Goal: Information Seeking & Learning: Learn about a topic

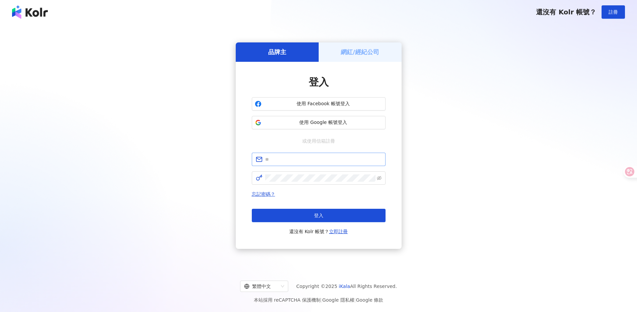
click at [285, 158] on input "text" at bounding box center [323, 159] width 116 height 7
type input "**********"
click button "登入" at bounding box center [319, 215] width 134 height 13
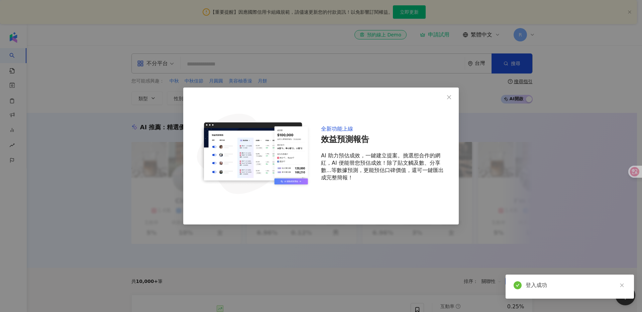
click at [526, 70] on div "全新功能上線 效益預測報告 AI 助力預估成效，一鍵建立提案。挑選想合作的網紅，AI 便能替您預估成效！除了貼文觸及數、分享數...等數據預測，更能預估口碑價…" at bounding box center [321, 156] width 642 height 312
click at [525, 70] on div "全新功能上線 效益預測報告 AI 助力預估成效，一鍵建立提案。挑選想合作的網紅，AI 便能替您預估成效！除了貼文觸及數、分享數...等數據預測，更能預估口碑價…" at bounding box center [321, 156] width 642 height 312
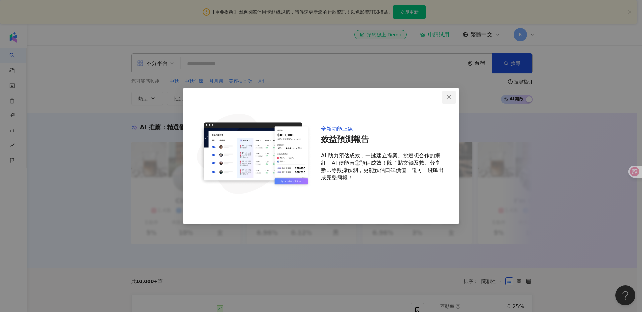
click at [447, 98] on icon "close" at bounding box center [449, 97] width 5 height 5
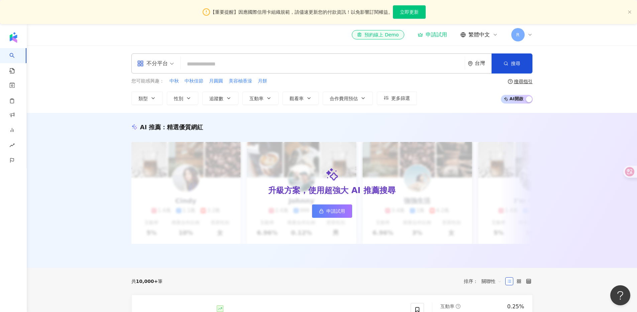
click at [518, 38] on span "R" at bounding box center [517, 34] width 3 height 7
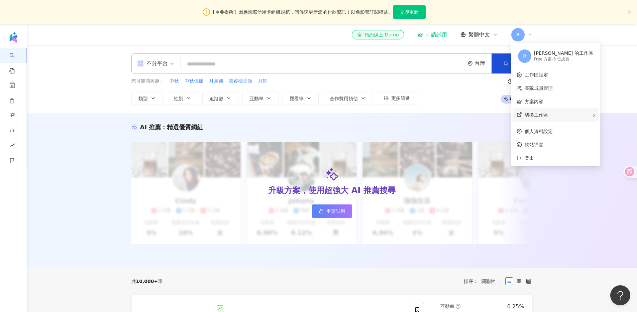
click at [536, 117] on span "切換工作區" at bounding box center [536, 114] width 23 height 5
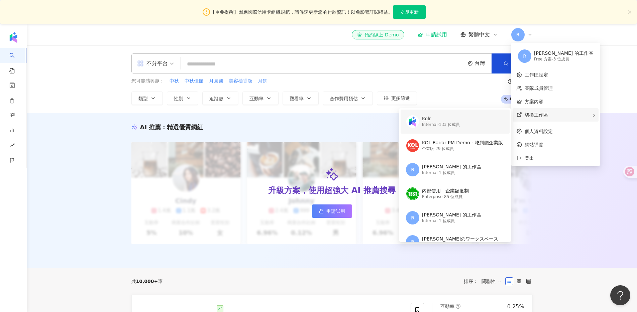
click at [467, 121] on div "Kolr Internal - 133 位成員" at bounding box center [454, 122] width 97 height 24
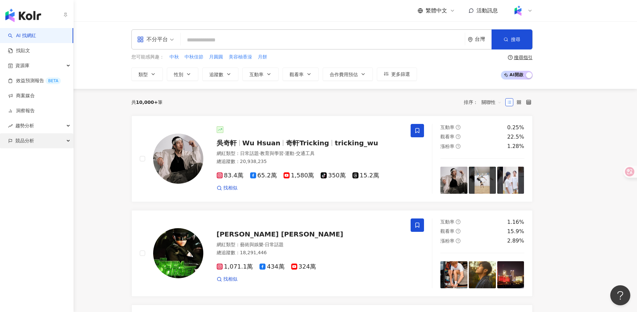
click at [42, 145] on div "競品分析" at bounding box center [36, 140] width 73 height 15
click at [43, 156] on link "品牌帳號分析" at bounding box center [30, 156] width 28 height 7
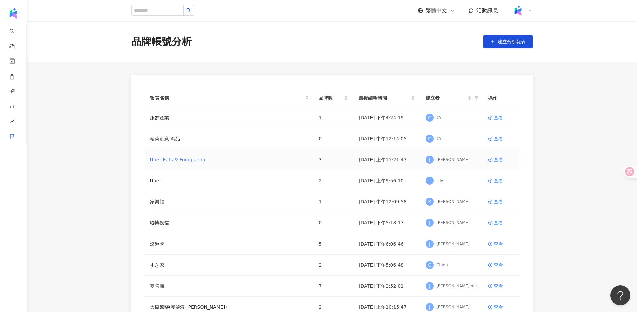
click at [190, 161] on link "Uber Eats & Foodpanda" at bounding box center [177, 159] width 55 height 7
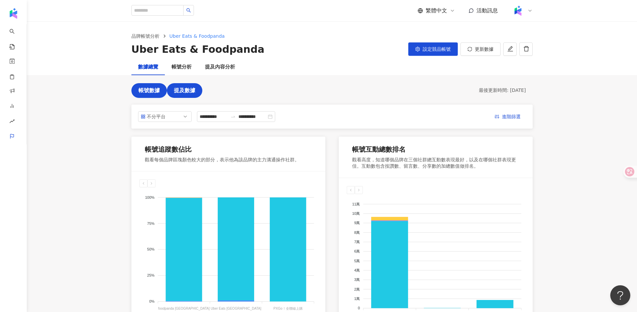
click at [182, 88] on span "提及數據" at bounding box center [184, 91] width 21 height 6
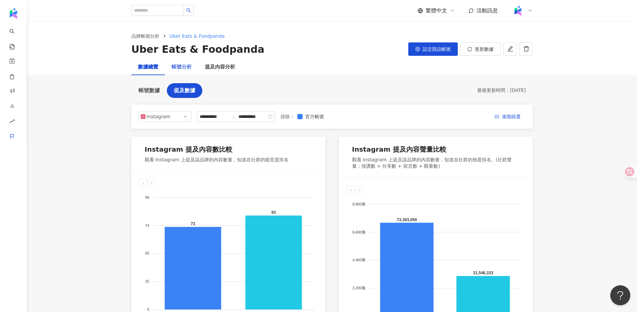
click at [187, 71] on div "帳號分析" at bounding box center [181, 67] width 33 height 16
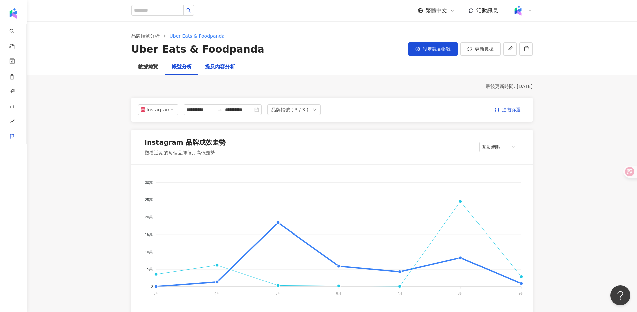
click at [221, 68] on div "提及內容分析" at bounding box center [220, 67] width 30 height 8
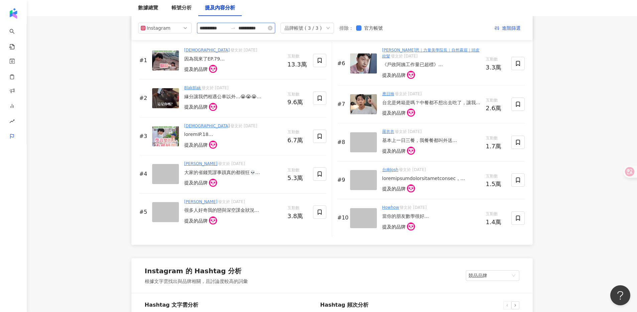
scroll to position [991, 0]
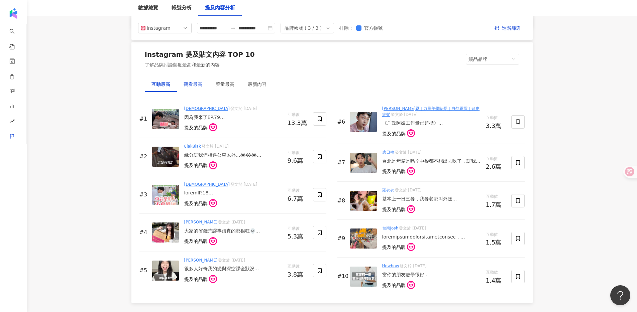
click at [190, 87] on div "觀看最高" at bounding box center [193, 84] width 19 height 7
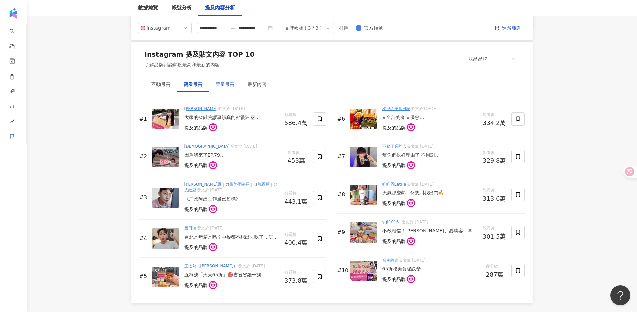
click at [225, 86] on div "聲量最高" at bounding box center [225, 84] width 19 height 7
click at [168, 88] on div "互動最高" at bounding box center [161, 84] width 32 height 15
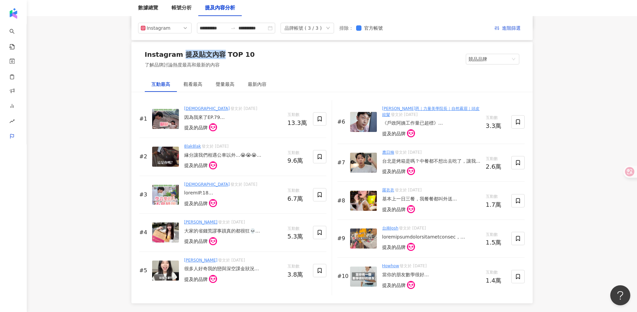
drag, startPoint x: 180, startPoint y: 55, endPoint x: 218, endPoint y: 55, distance: 38.5
click at [218, 55] on div "Instagram 提及貼文內容 TOP 10" at bounding box center [200, 54] width 110 height 9
copy div "提及貼文內容"
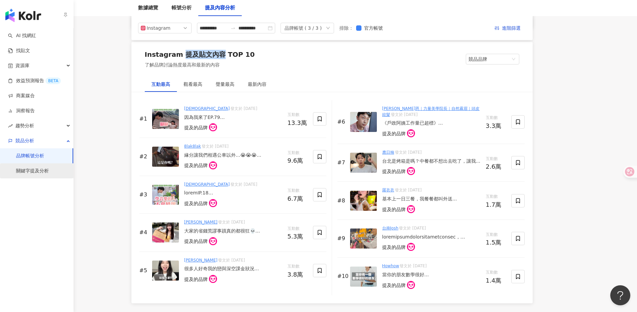
click at [49, 175] on link "關鍵字提及分析" at bounding box center [32, 171] width 33 height 7
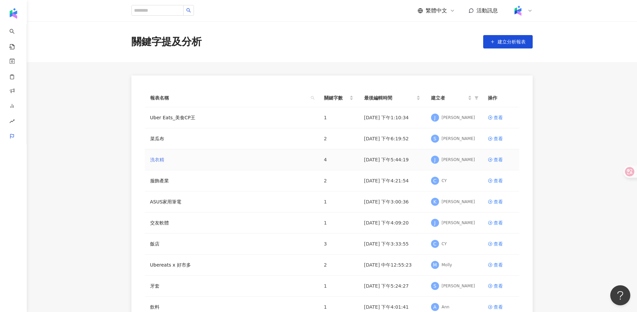
click at [158, 158] on link "洗衣精" at bounding box center [157, 159] width 14 height 7
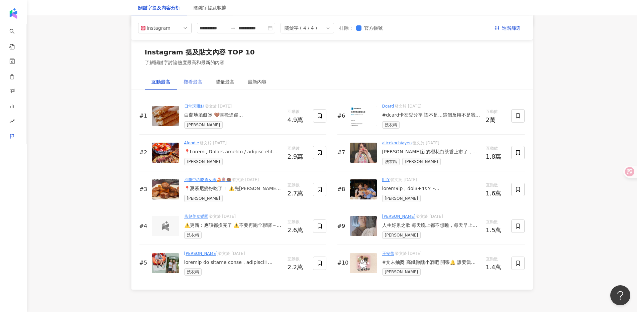
click at [189, 75] on div "觀看最高" at bounding box center [193, 81] width 32 height 15
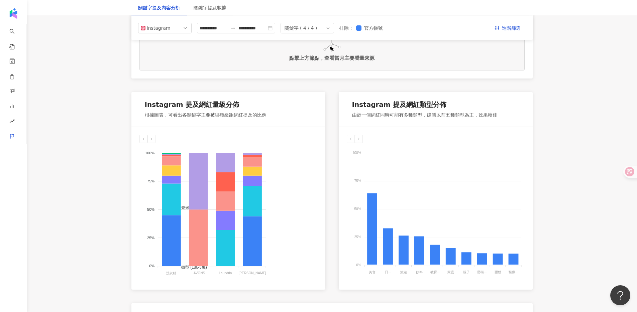
scroll to position [274, 0]
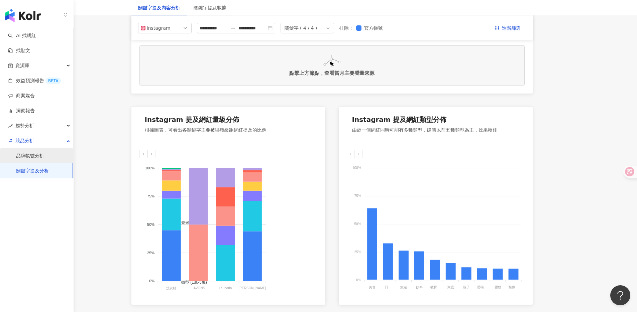
click at [37, 156] on link "品牌帳號分析" at bounding box center [30, 156] width 28 height 7
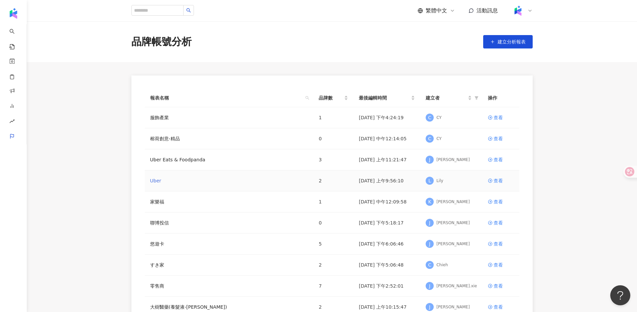
click at [158, 181] on link "Uber" at bounding box center [155, 180] width 11 height 7
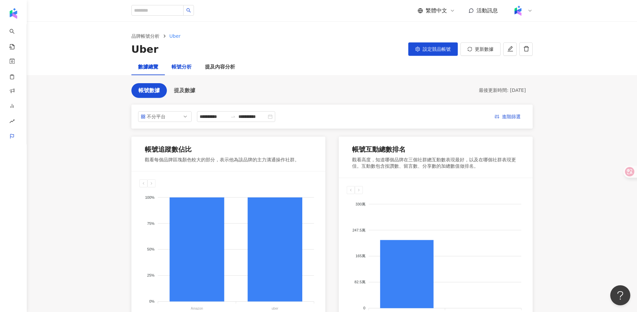
click at [187, 65] on div "帳號分析" at bounding box center [182, 67] width 20 height 8
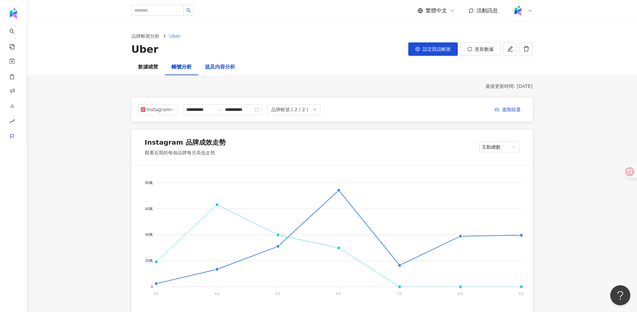
click at [218, 69] on div "提及內容分析" at bounding box center [220, 67] width 30 height 8
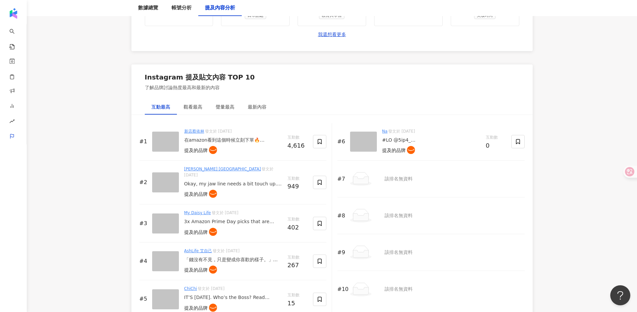
scroll to position [988, 0]
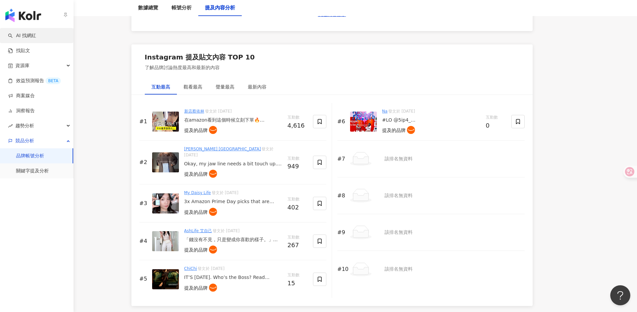
click at [36, 38] on link "AI 找網紅" at bounding box center [22, 35] width 28 height 7
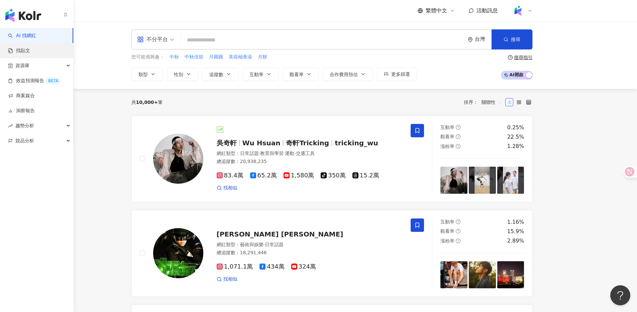
click at [30, 54] on link "找貼文" at bounding box center [19, 50] width 22 height 7
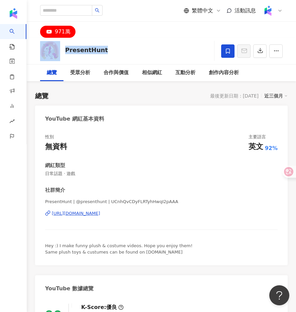
copy div "PresentHunt"
drag, startPoint x: 114, startPoint y: 49, endPoint x: 59, endPoint y: 50, distance: 55.2
click at [58, 50] on div "PresentHunt 追蹤數 9,710,000 互動率 0.19% 觀看率 54.2%" at bounding box center [162, 51] width 270 height 26
